Goal: Information Seeking & Learning: Learn about a topic

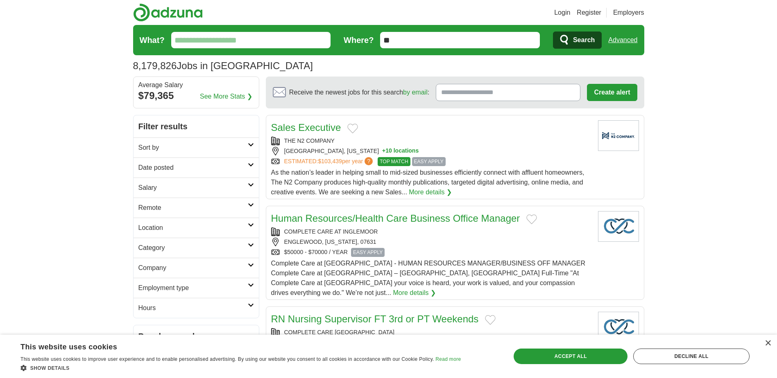
click at [252, 206] on icon at bounding box center [251, 205] width 6 height 4
click at [161, 226] on link "Remote jobs" at bounding box center [156, 227] width 37 height 7
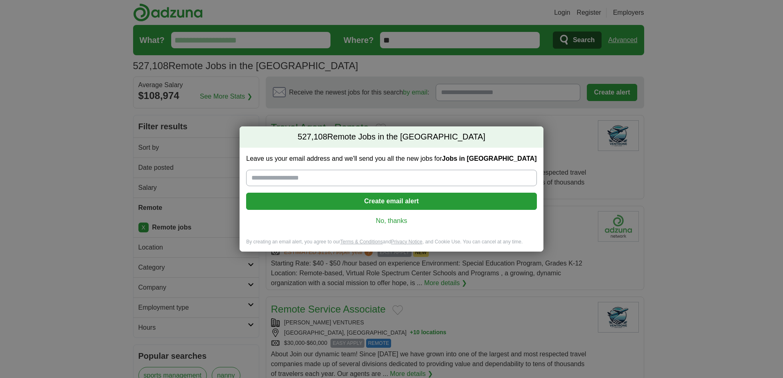
click at [331, 177] on input "Leave us your email address and we'll send you all the new jobs for Jobs in US" at bounding box center [391, 178] width 290 height 16
click at [392, 221] on link "No, thanks" at bounding box center [391, 221] width 277 height 9
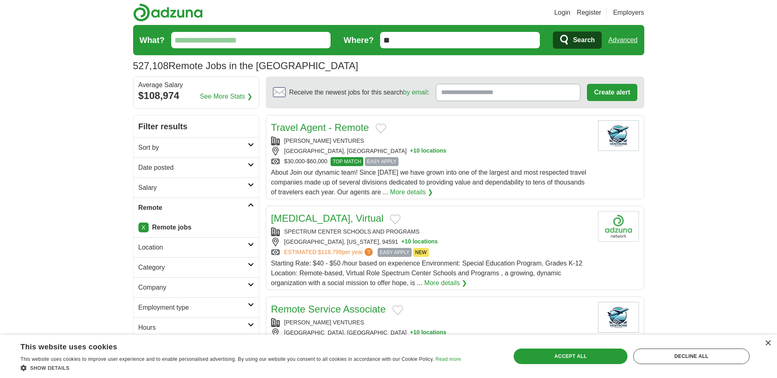
click at [243, 242] on link "Location" at bounding box center [196, 248] width 125 height 20
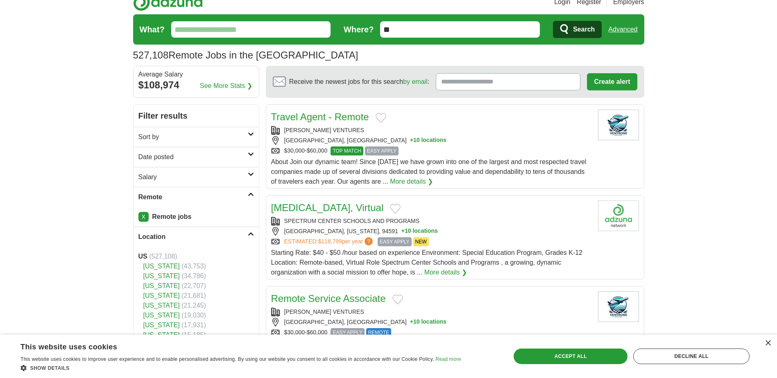
scroll to position [14, 0]
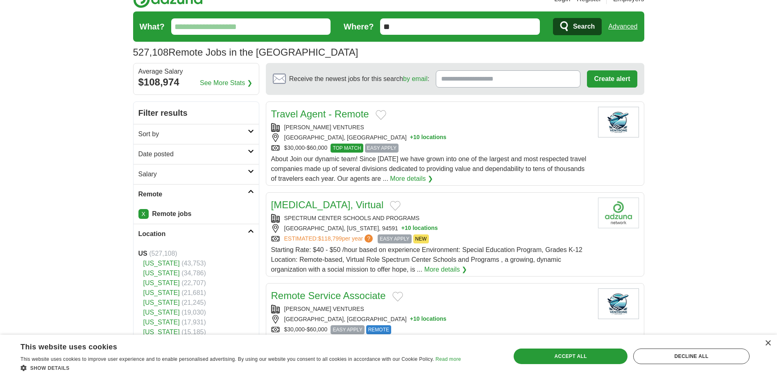
click at [156, 293] on link "[US_STATE]" at bounding box center [161, 293] width 36 height 7
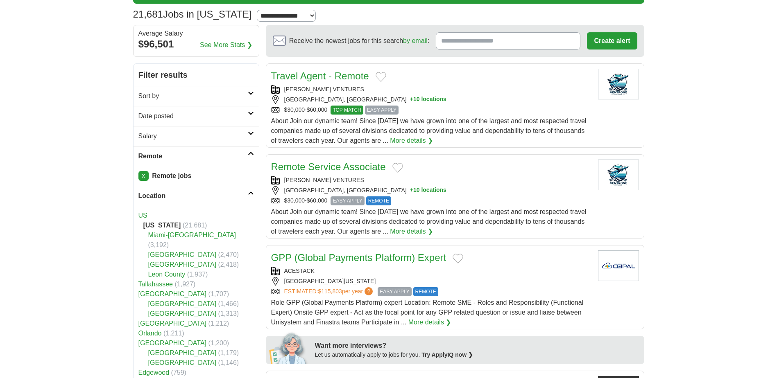
scroll to position [54, 0]
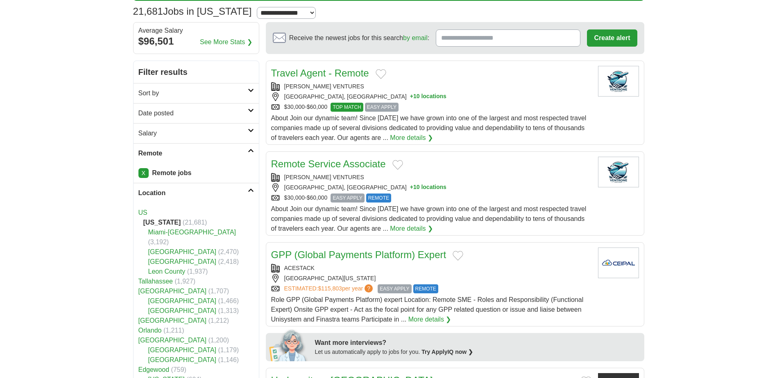
click at [158, 317] on link "Jacksonville" at bounding box center [172, 320] width 68 height 7
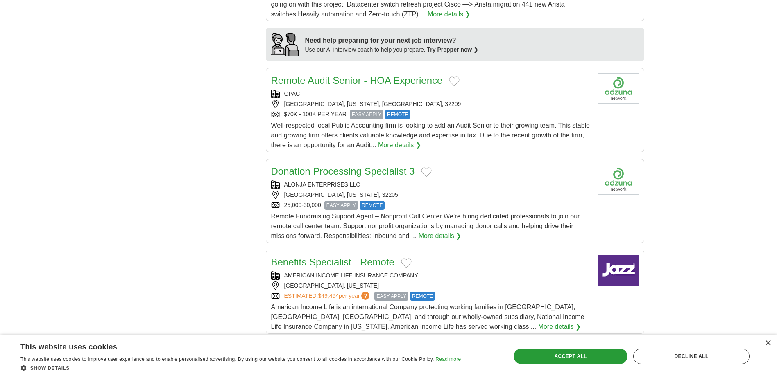
scroll to position [669, 0]
click at [352, 170] on link "Donation Processing Specialist 3" at bounding box center [343, 170] width 144 height 11
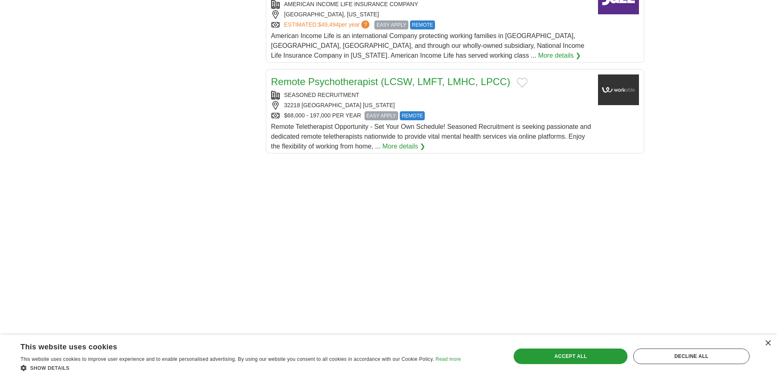
scroll to position [942, 0]
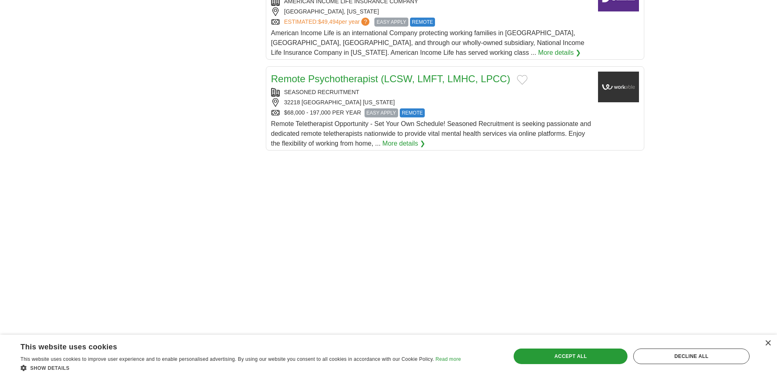
drag, startPoint x: 771, startPoint y: 340, endPoint x: 632, endPoint y: 370, distance: 141.7
click at [632, 370] on div "× This website uses cookies This website uses cookies to improve user experienc…" at bounding box center [388, 356] width 777 height 43
drag, startPoint x: 632, startPoint y: 370, endPoint x: 688, endPoint y: 354, distance: 58.0
click at [688, 354] on div "Decline all" at bounding box center [691, 357] width 116 height 16
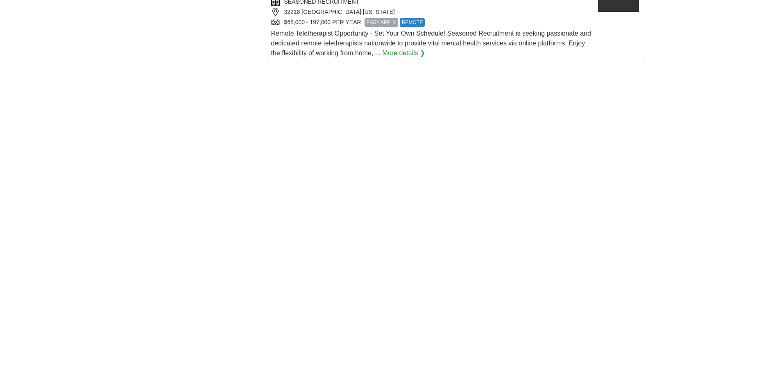
scroll to position [1038, 0]
